Goal: Connect with others: Connect with others

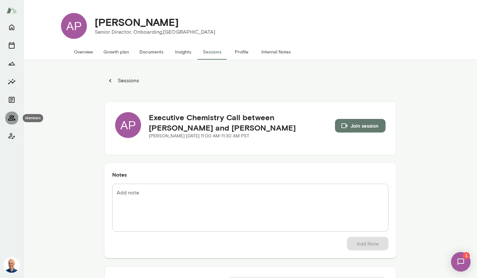
click at [13, 116] on icon "Members" at bounding box center [11, 117] width 7 height 5
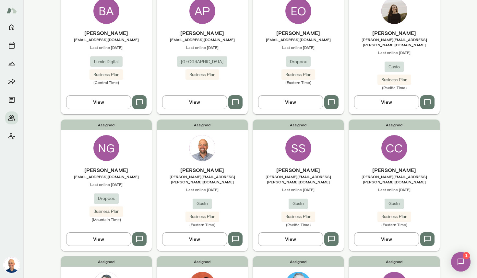
scroll to position [87, 0]
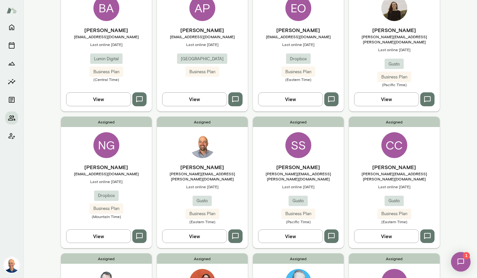
click at [140, 155] on div "Assigned NG [PERSON_NAME] [EMAIL_ADDRESS][DOMAIN_NAME] Last online [DATE] Dropb…" at bounding box center [106, 183] width 91 height 132
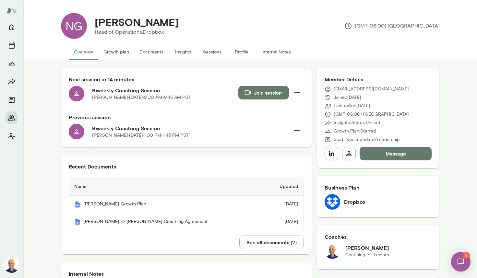
click at [114, 49] on button "Growth plan" at bounding box center [116, 52] width 36 height 16
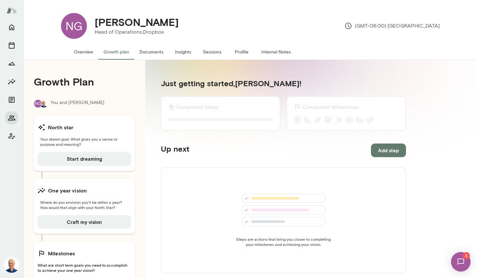
click at [157, 50] on button "Documents" at bounding box center [151, 52] width 34 height 16
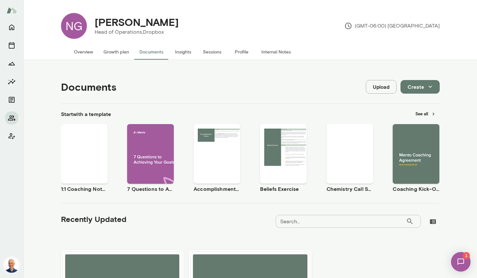
scroll to position [100, 0]
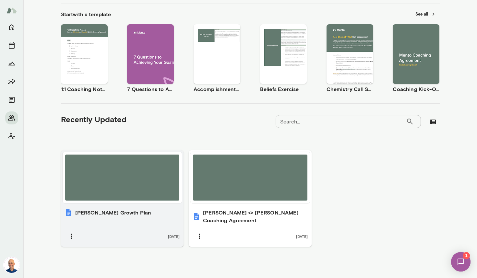
click at [135, 214] on div "[PERSON_NAME] Growth Plan" at bounding box center [122, 213] width 115 height 8
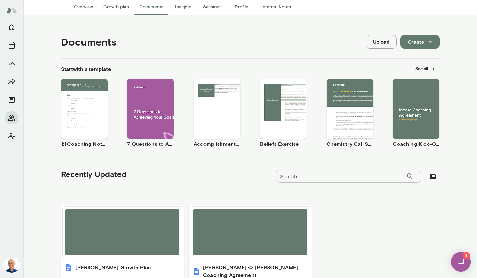
scroll to position [0, 0]
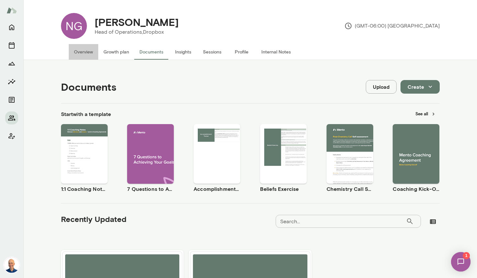
click at [80, 52] on button "Overview" at bounding box center [83, 52] width 29 height 16
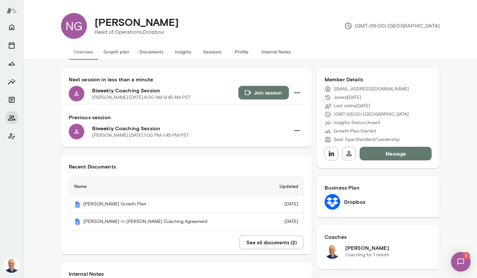
click at [263, 89] on button "Join session" at bounding box center [263, 93] width 51 height 14
